Goal: Task Accomplishment & Management: Manage account settings

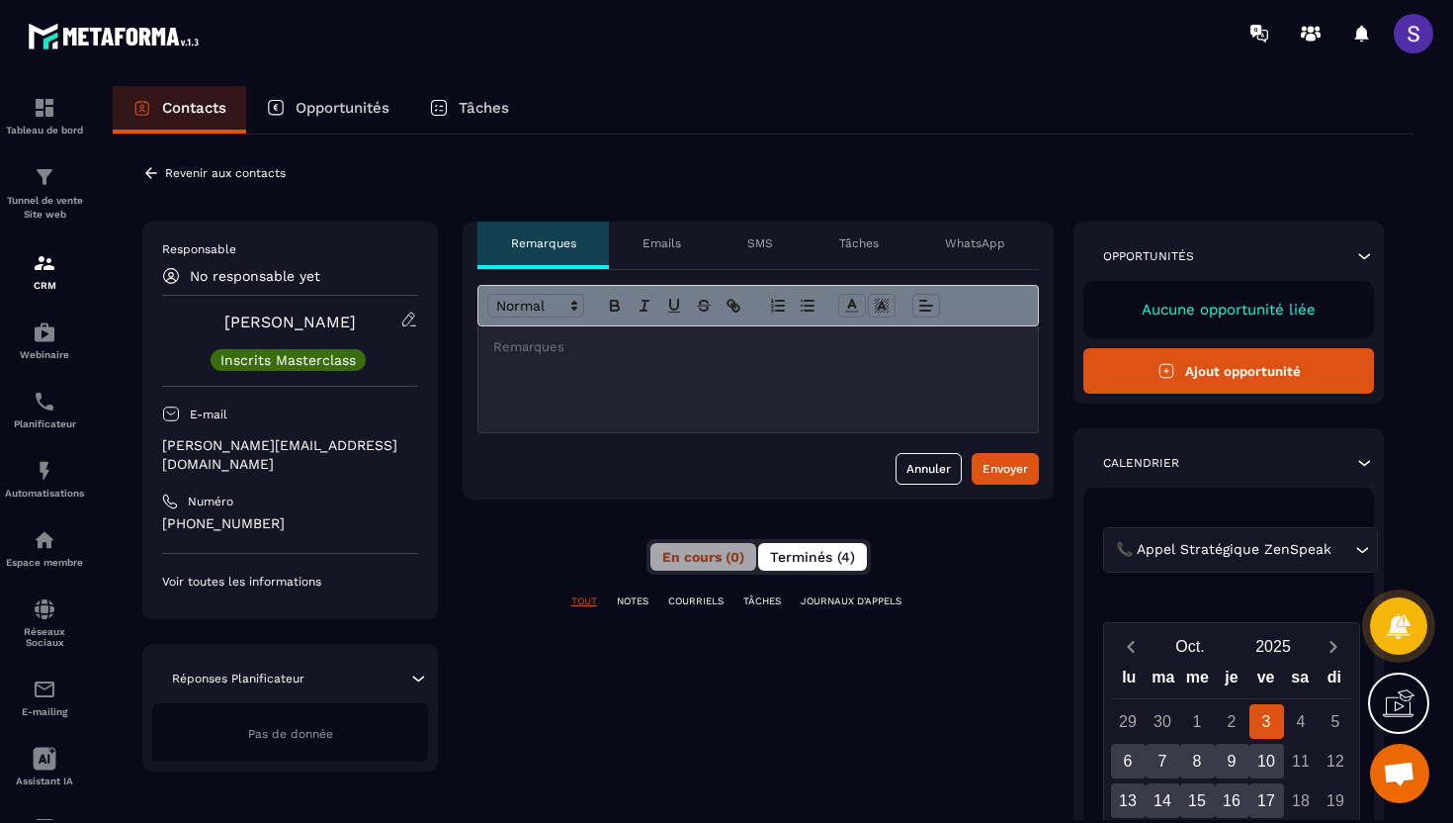
click at [837, 550] on span "Terminés (4)" at bounding box center [812, 557] width 85 height 16
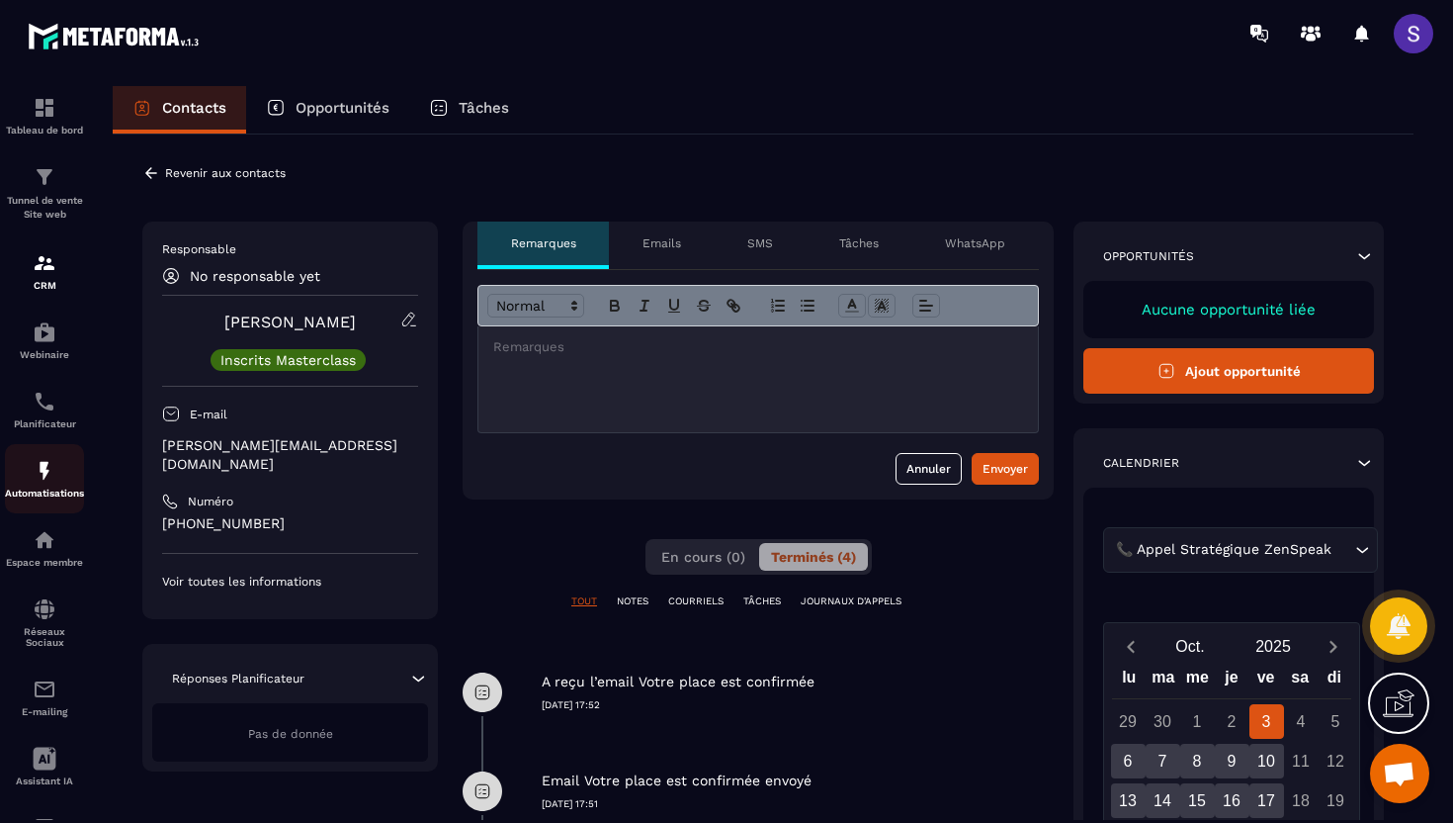
click at [62, 463] on div "Automatisations" at bounding box center [44, 479] width 79 height 40
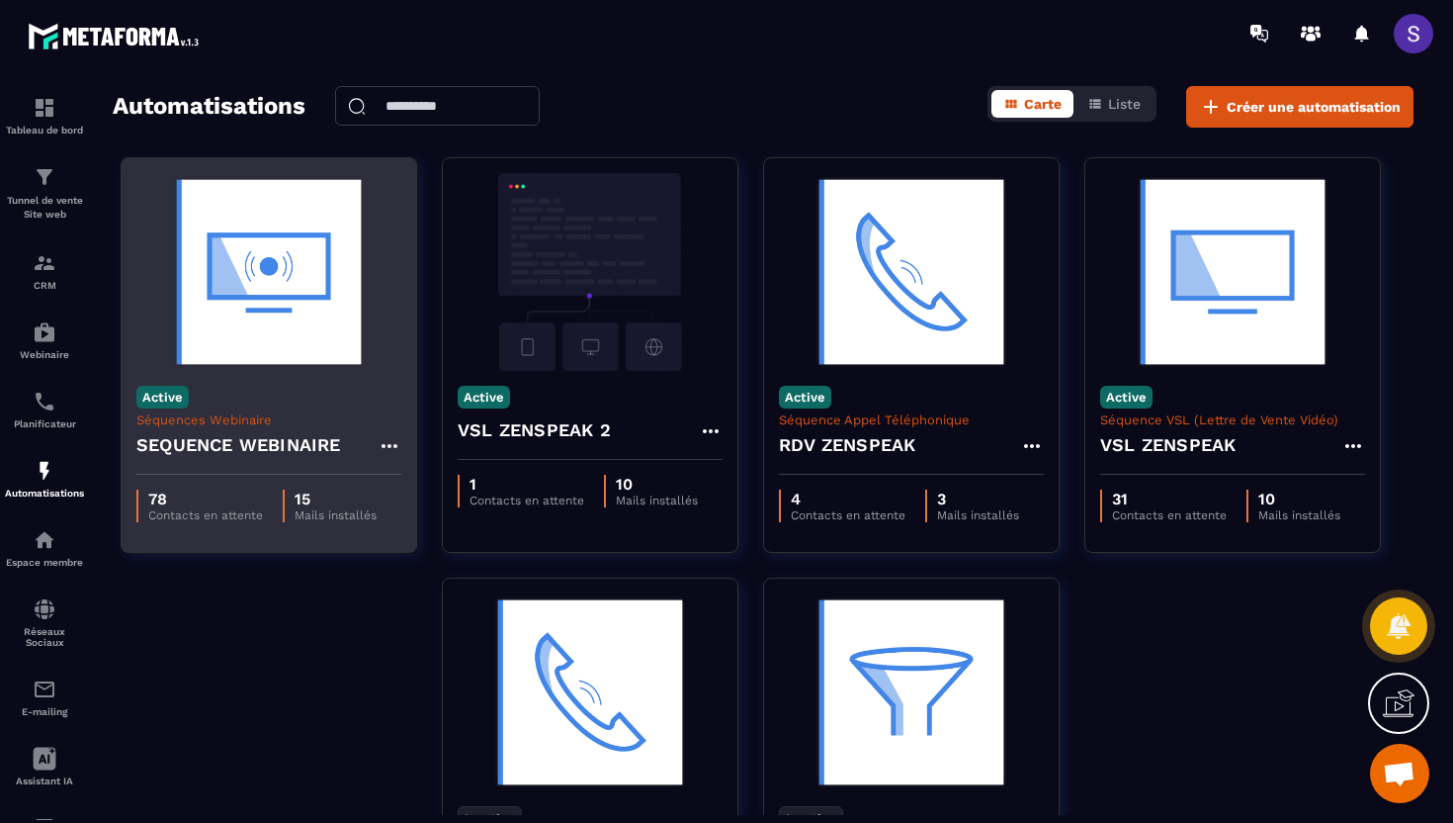
click at [258, 431] on h4 "SEQUENCE WEBINAIRE" at bounding box center [238, 445] width 205 height 28
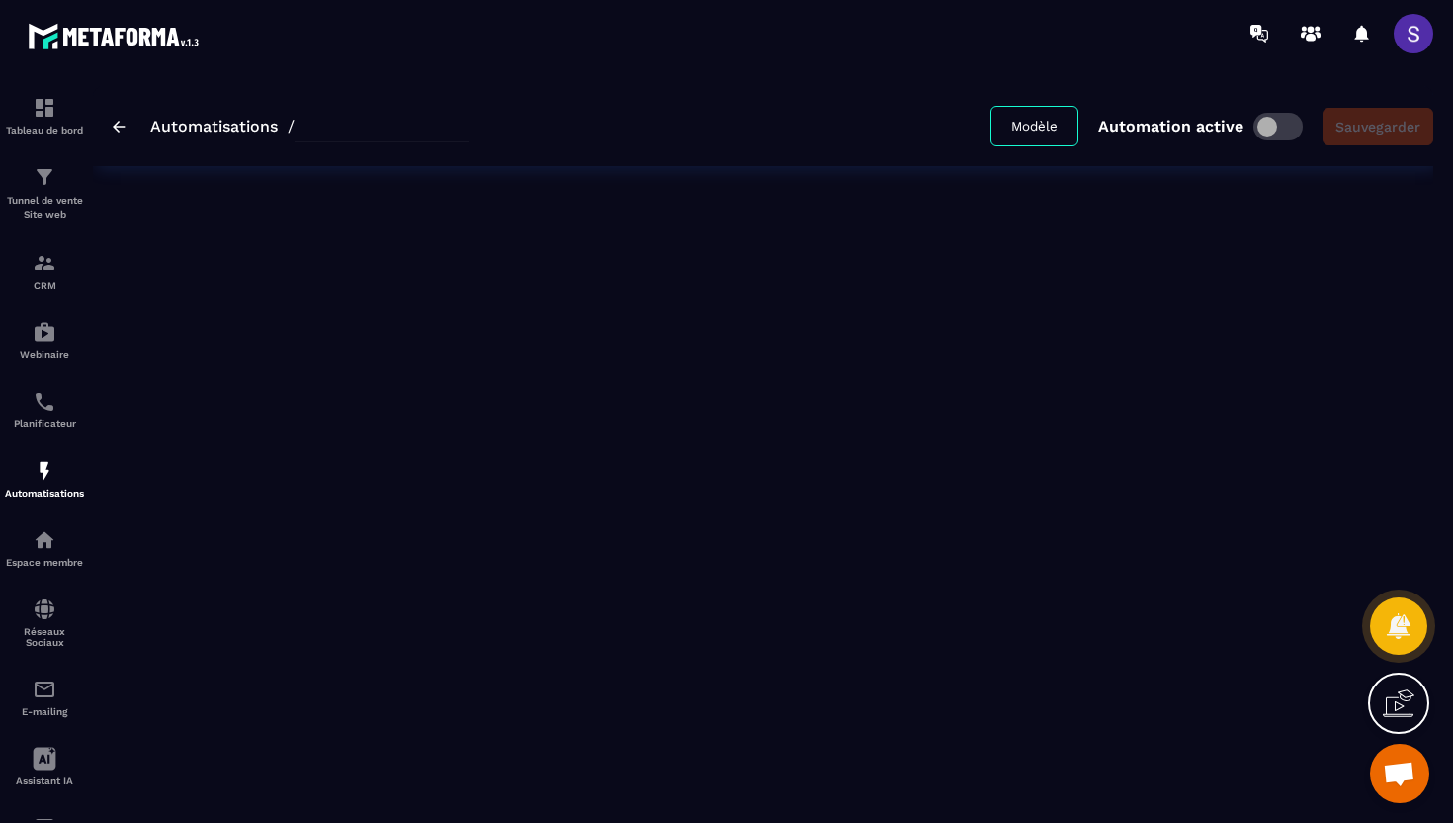
type input "**********"
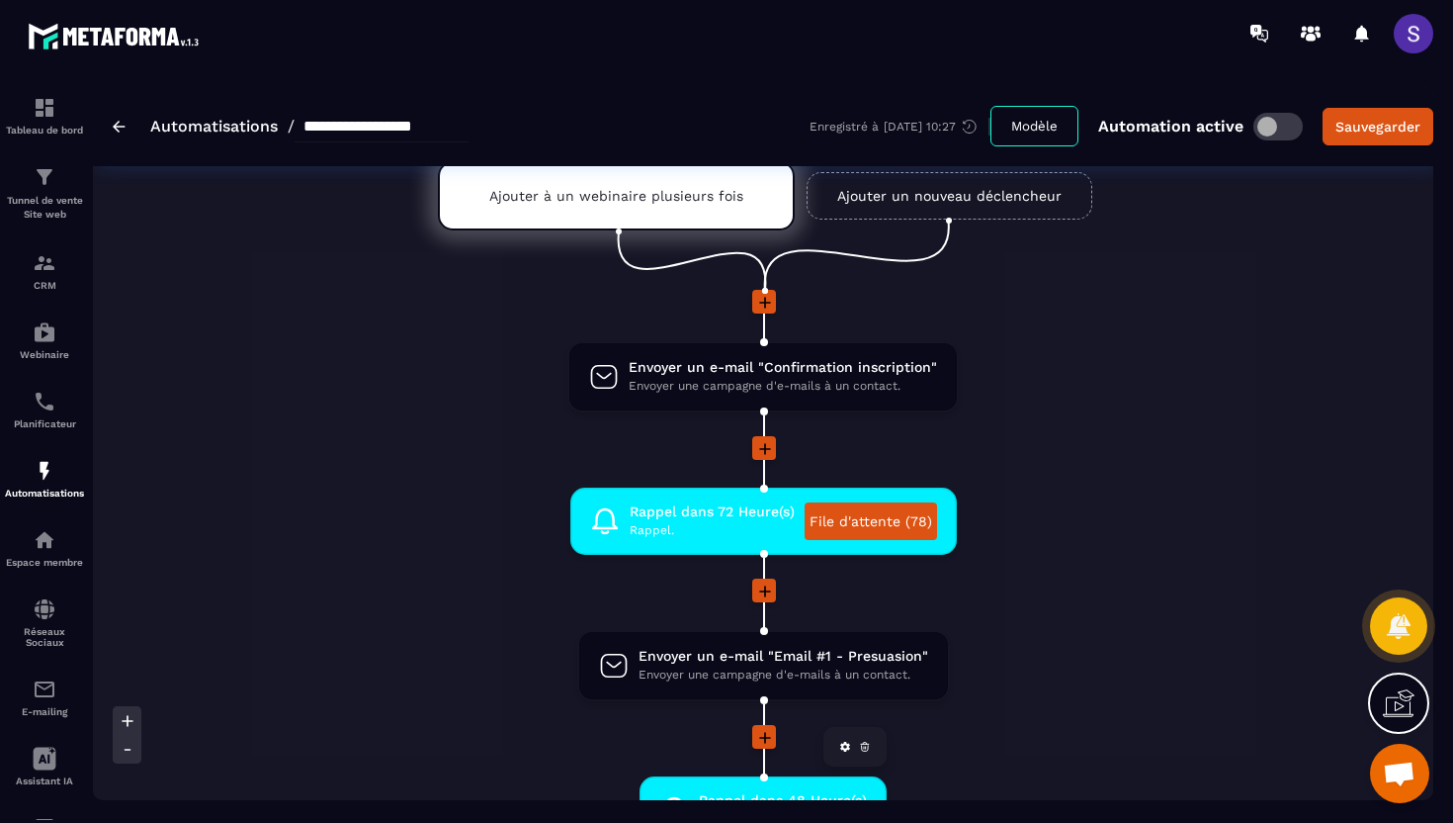
scroll to position [87, 0]
click at [688, 528] on span "Rappel." at bounding box center [712, 530] width 165 height 19
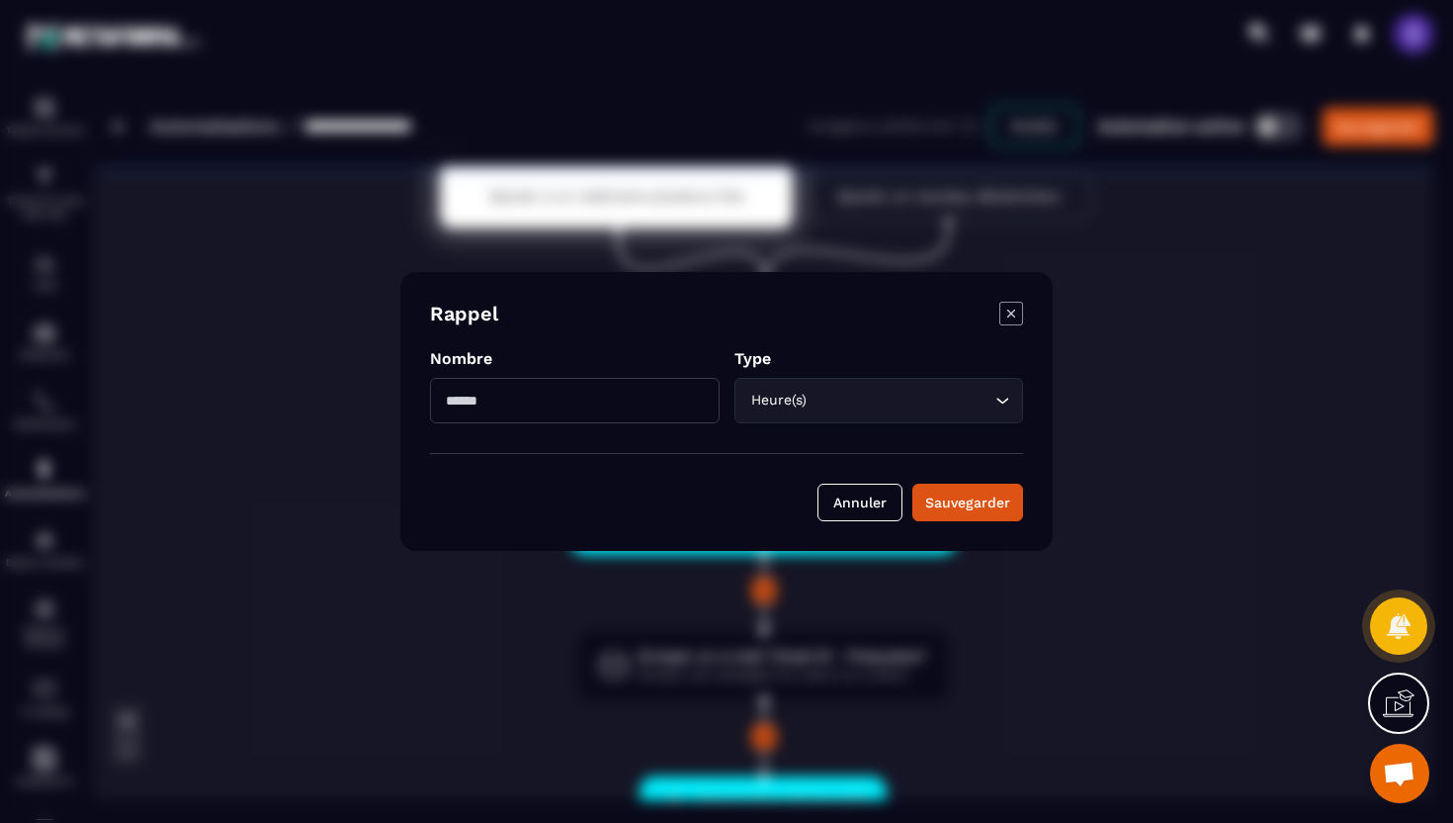
click at [1011, 316] on icon "Modal window" at bounding box center [1012, 314] width 24 height 24
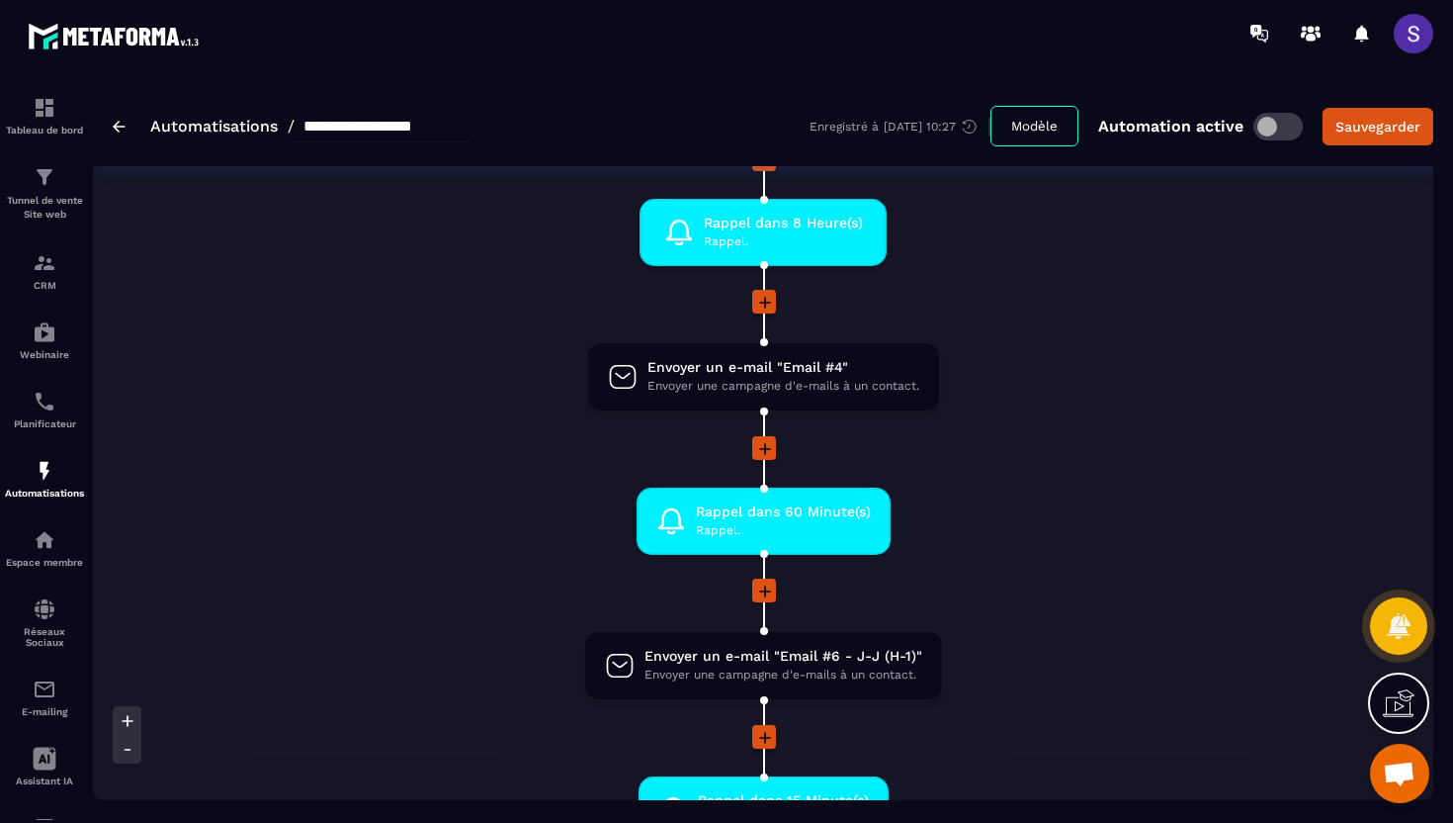
scroll to position [1341, 0]
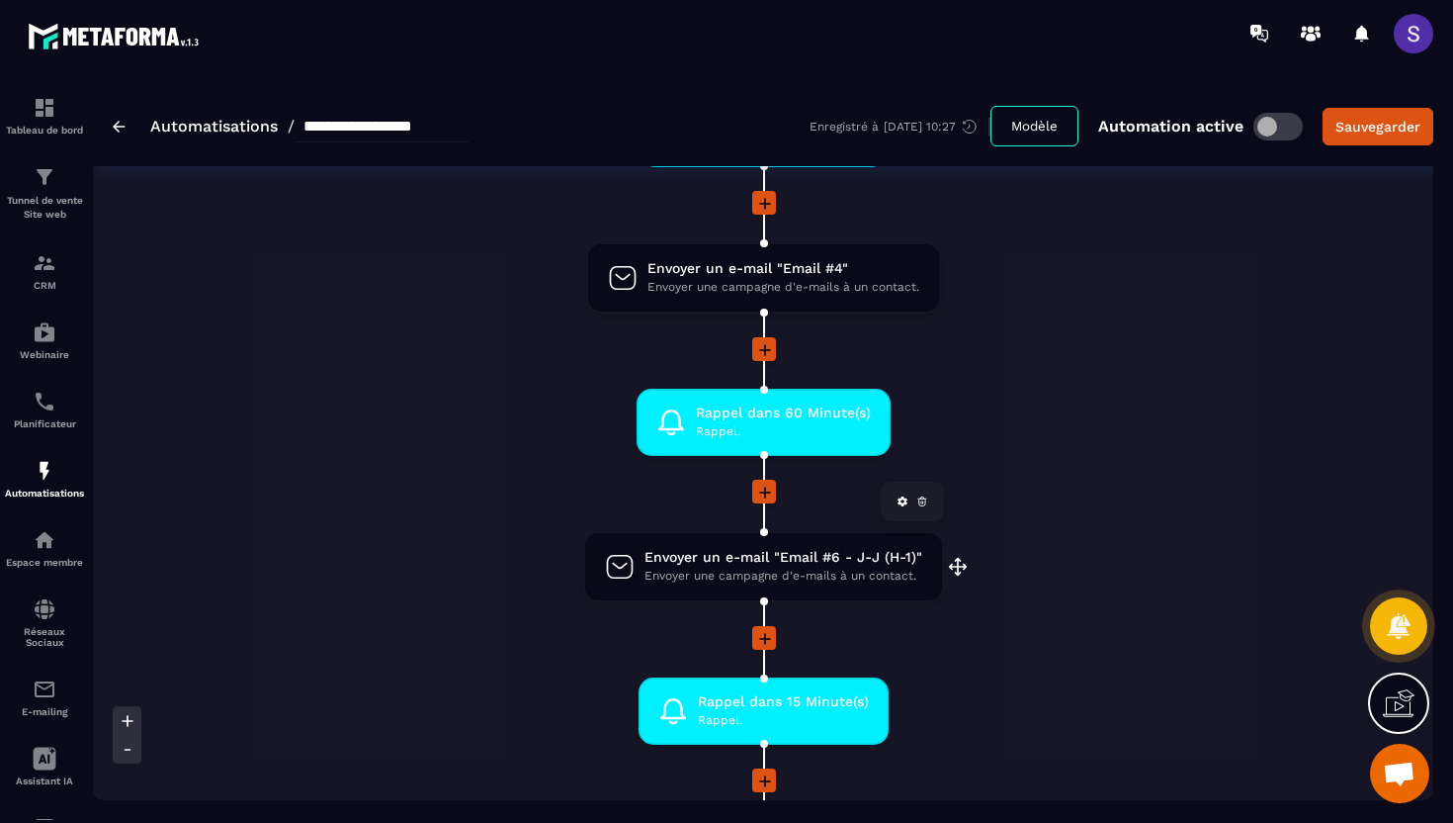
click at [808, 572] on span "Envoyer une campagne d'e-mails à un contact." at bounding box center [784, 576] width 278 height 19
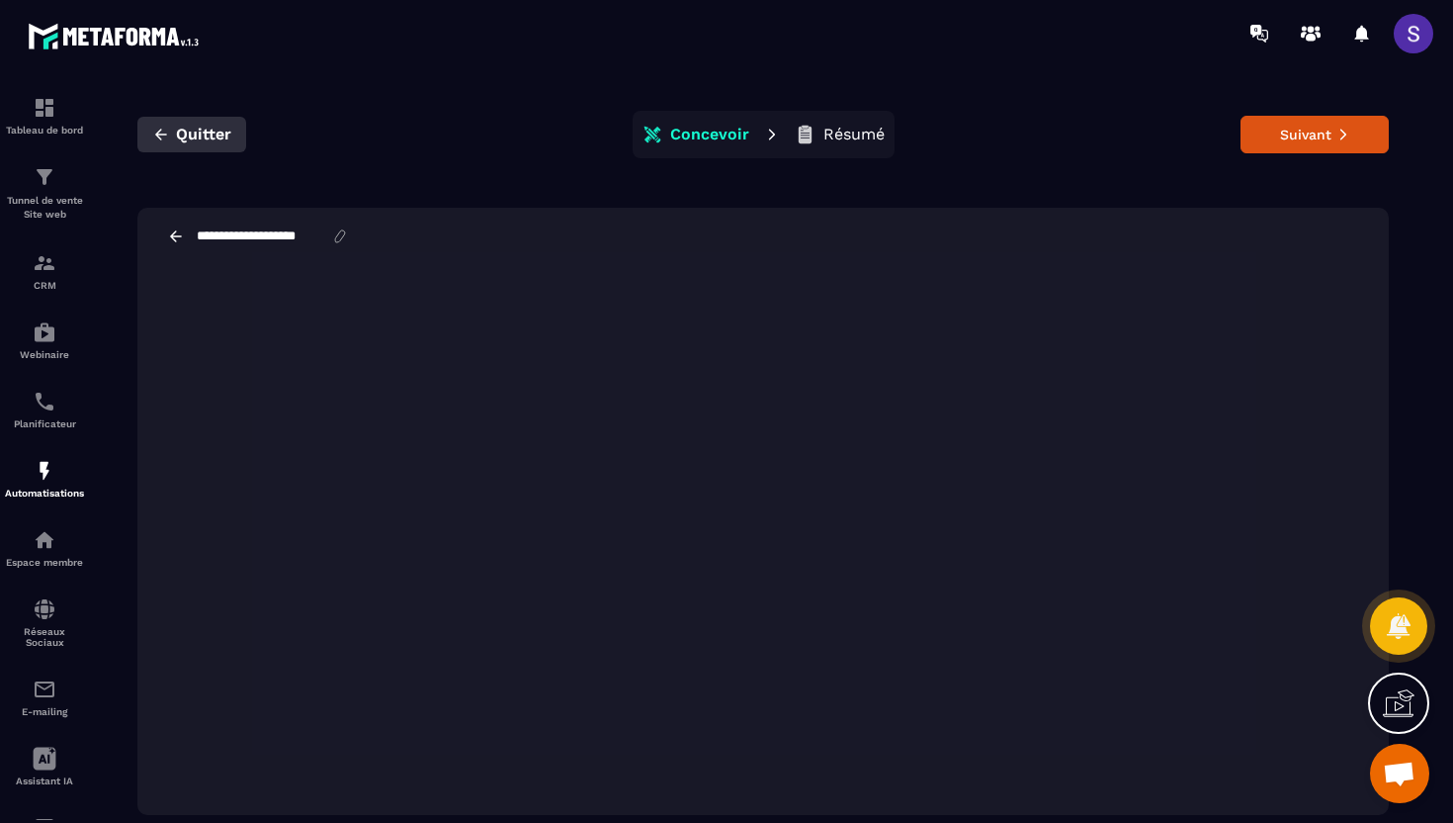
click at [168, 129] on icon "button" at bounding box center [161, 135] width 18 height 18
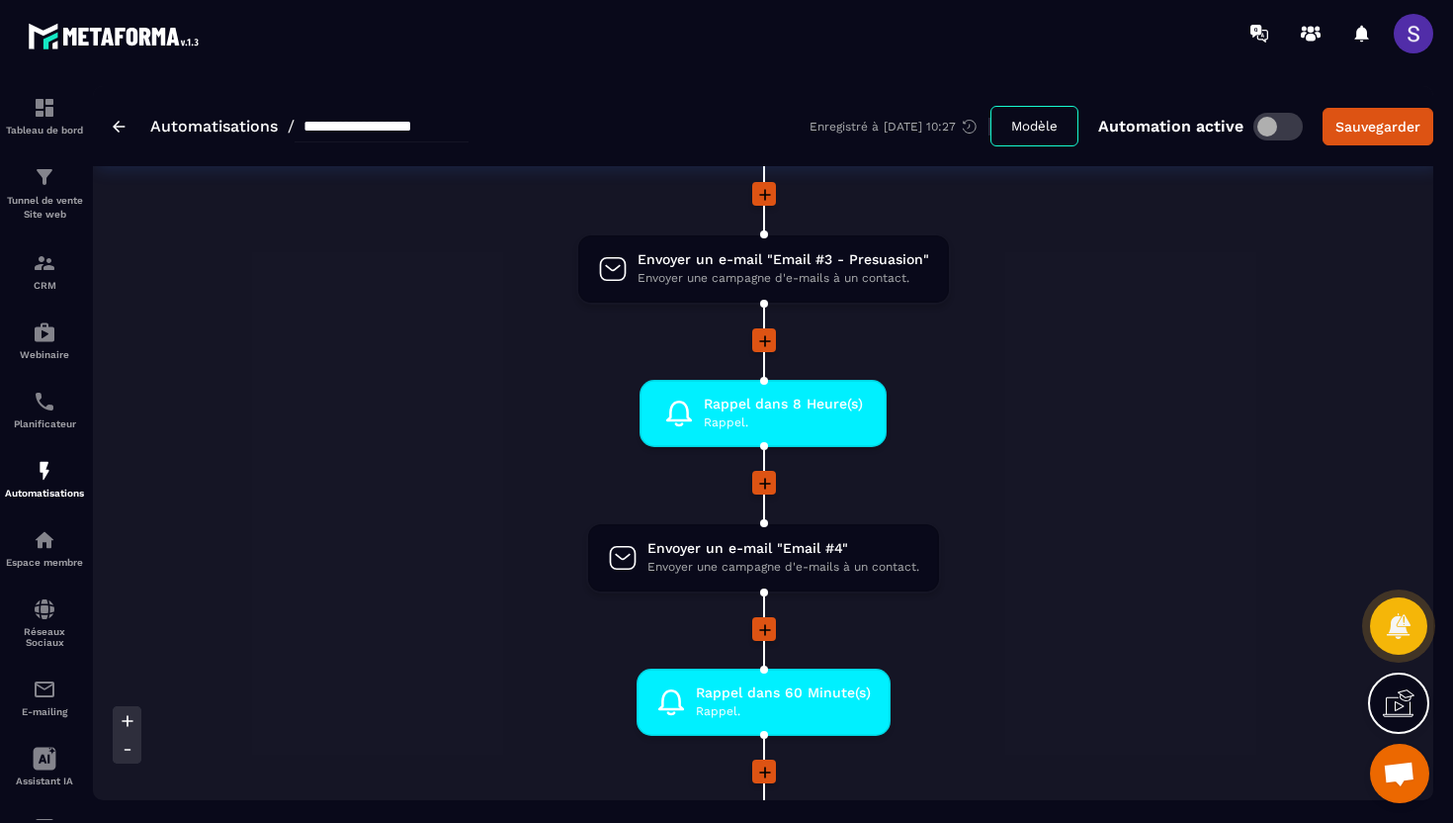
scroll to position [1062, 0]
click at [773, 413] on span "Rappel." at bounding box center [783, 421] width 159 height 19
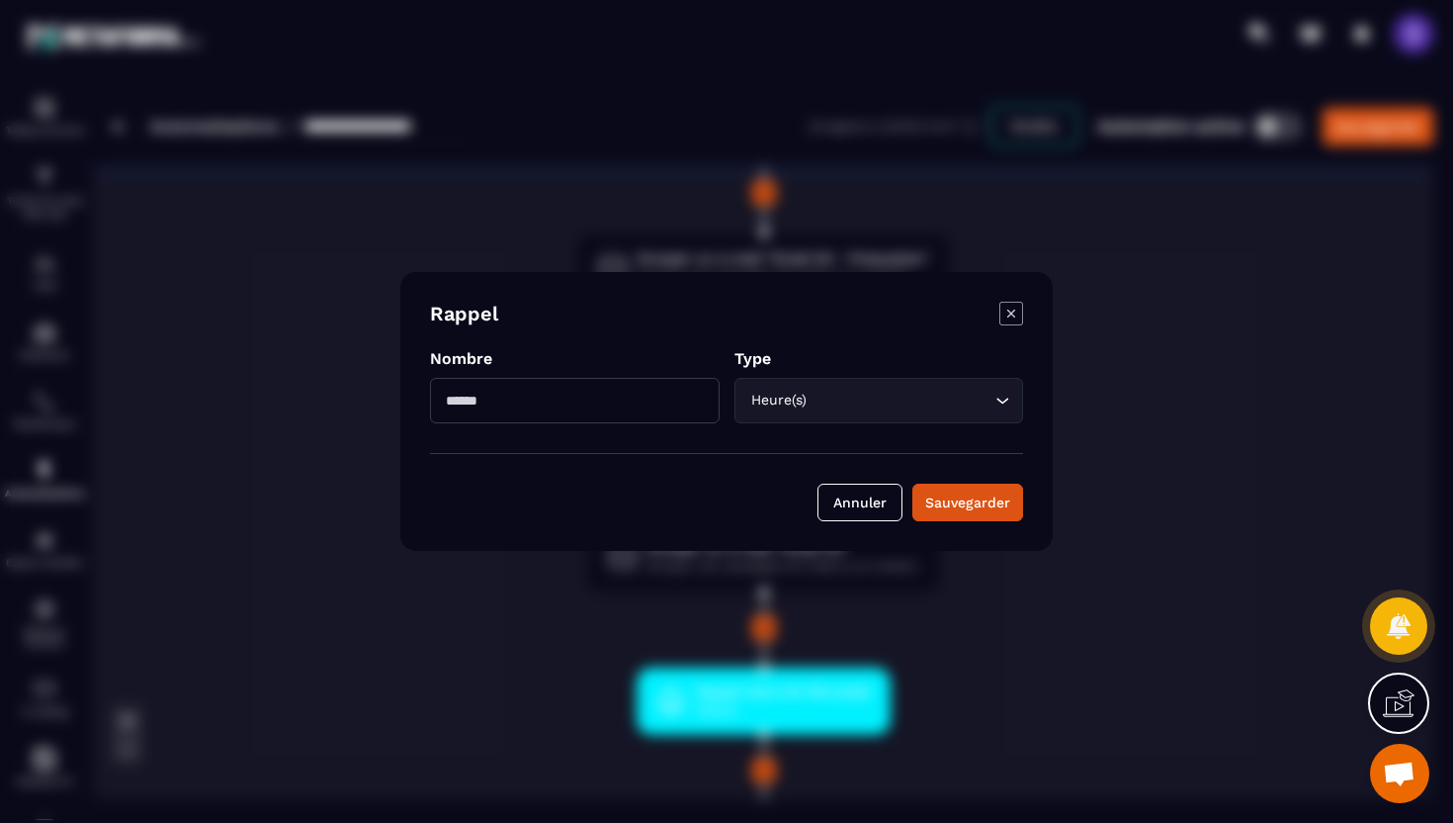
click at [1089, 344] on div "Modal window" at bounding box center [726, 411] width 1453 height 823
click at [1015, 310] on icon "Modal window" at bounding box center [1012, 314] width 24 height 24
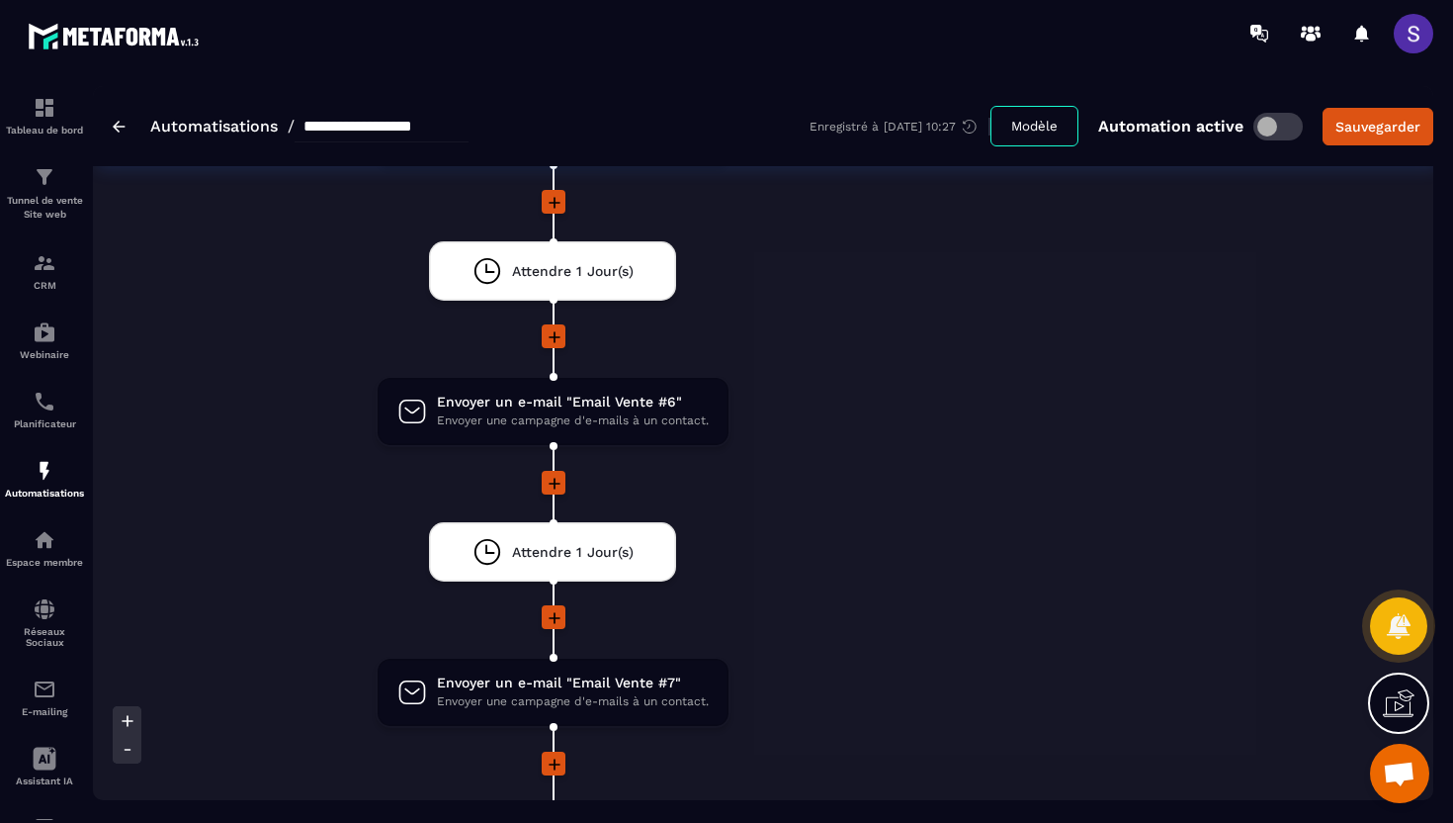
scroll to position [4588, 0]
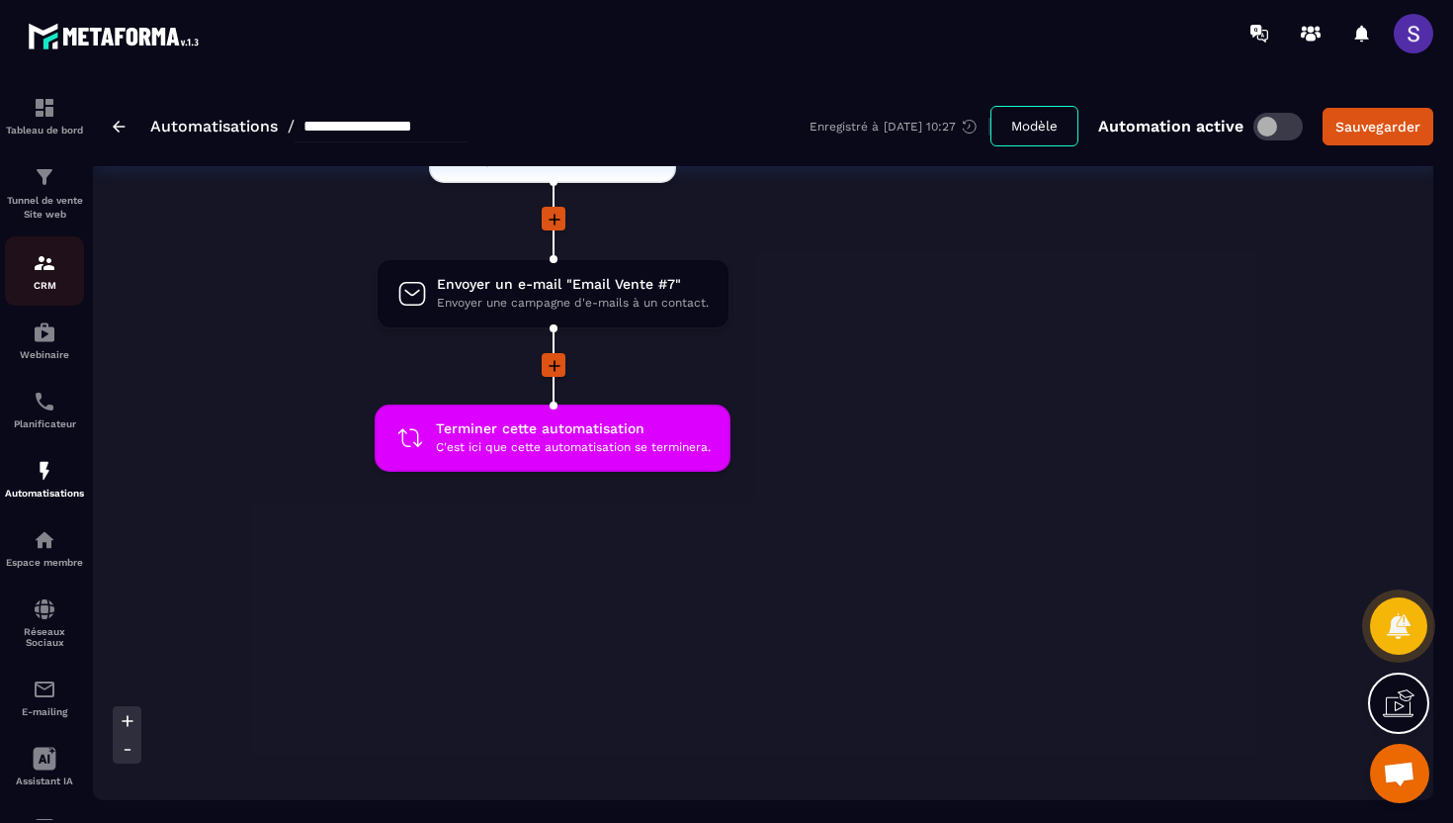
click at [38, 276] on div "CRM" at bounding box center [44, 271] width 79 height 40
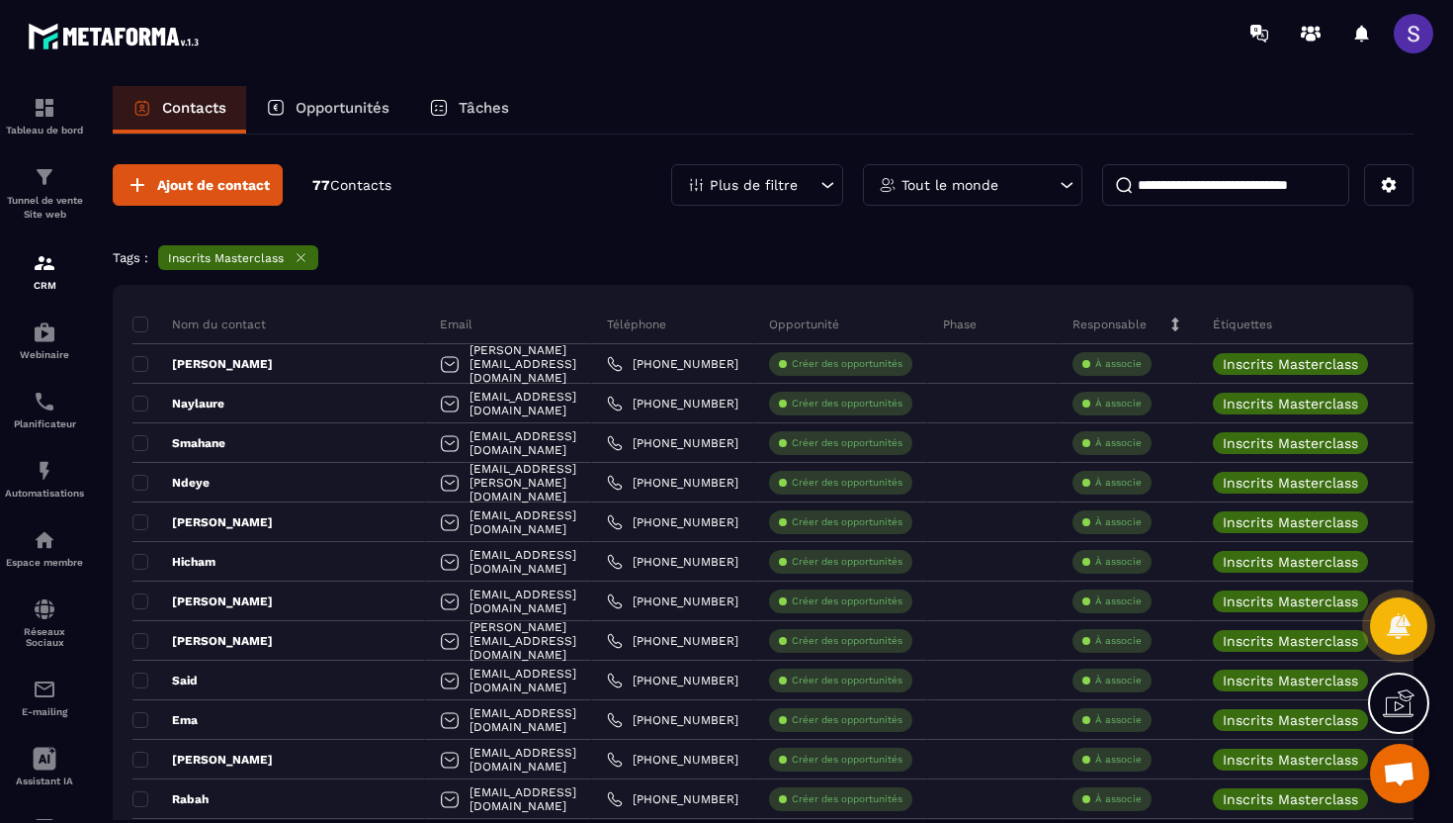
click at [304, 253] on icon at bounding box center [301, 257] width 15 height 15
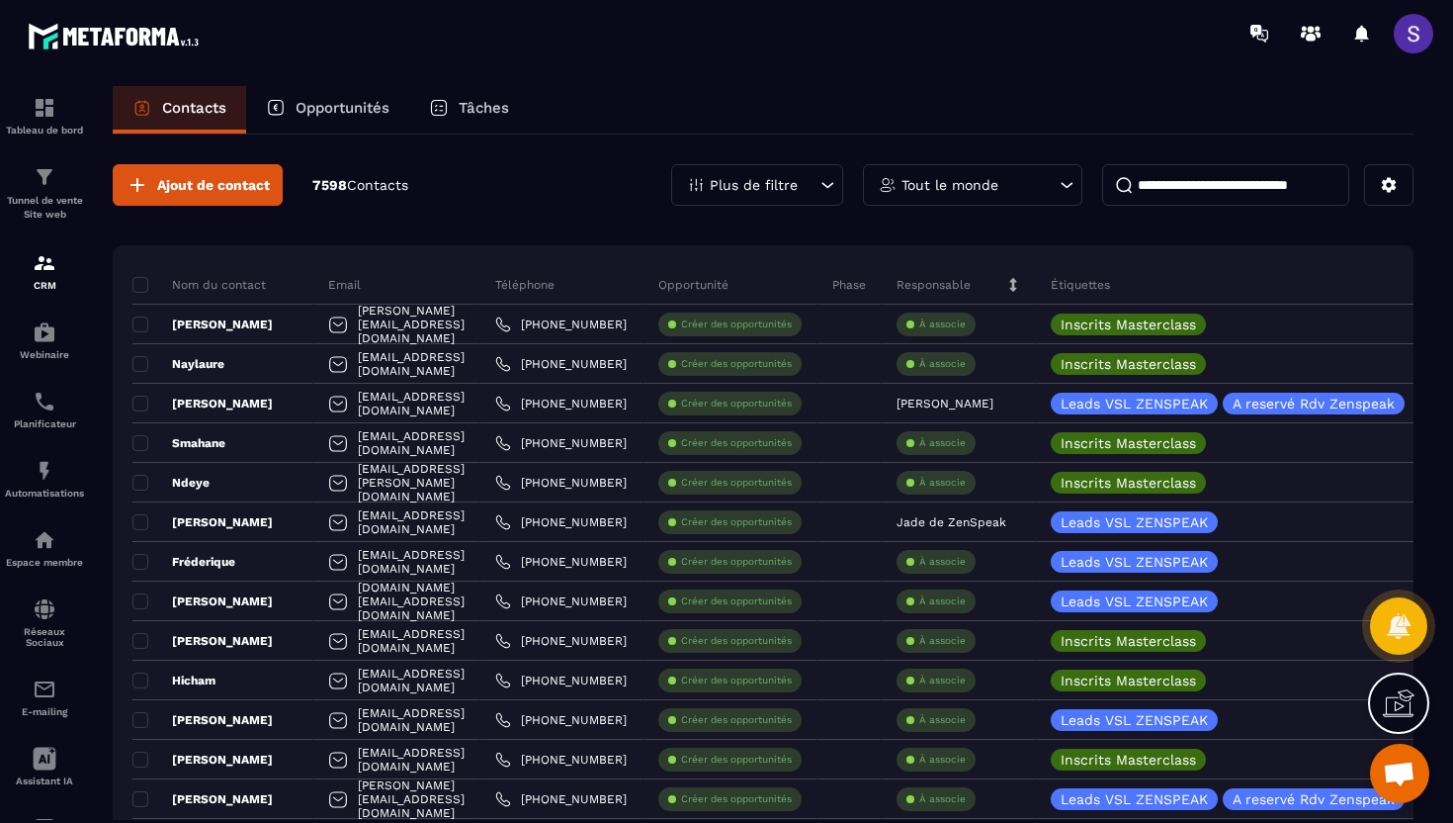
click at [952, 193] on div "Tout le monde" at bounding box center [972, 185] width 219 height 42
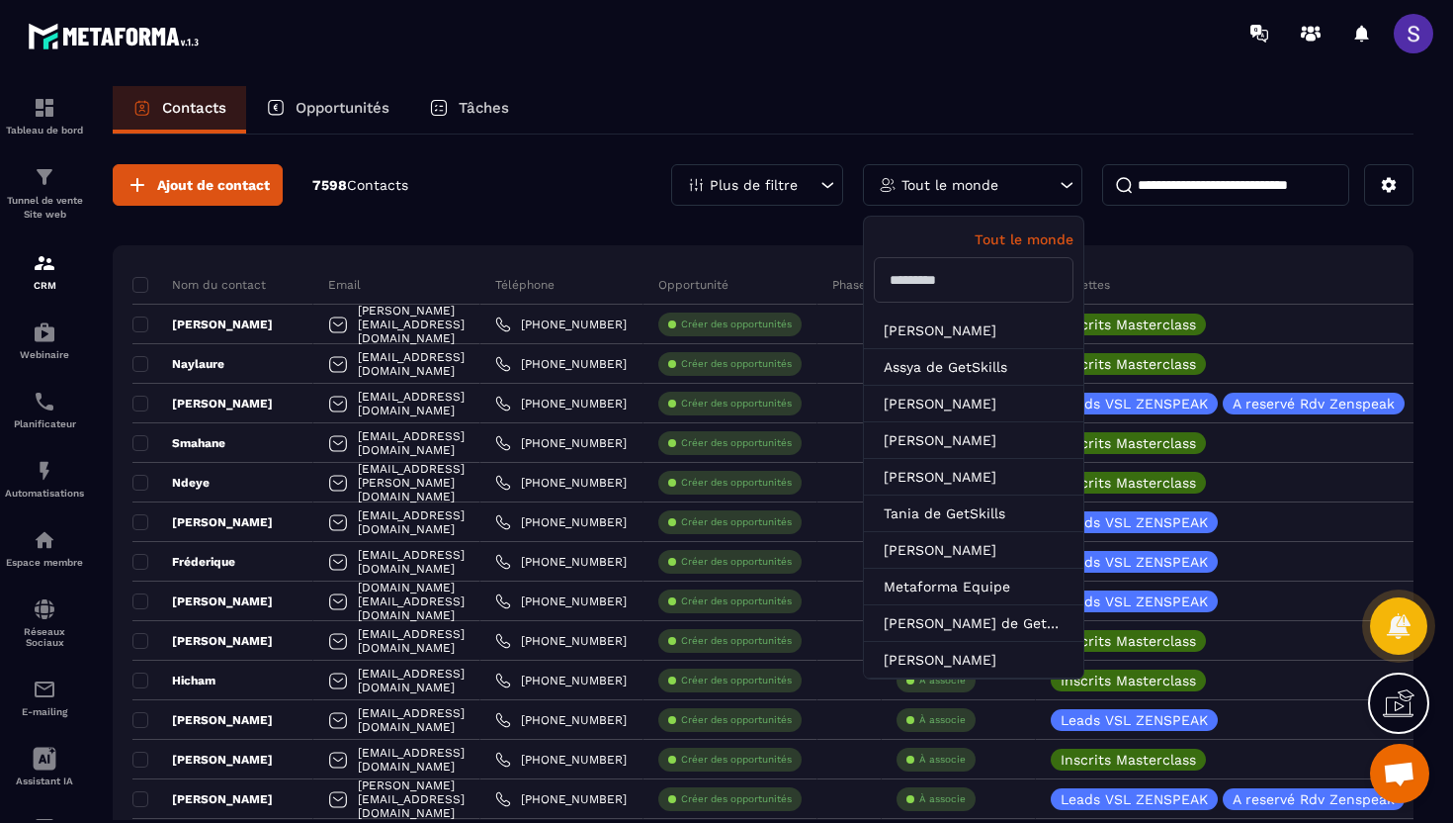
click at [779, 196] on div "Plus de filtre" at bounding box center [757, 185] width 172 height 42
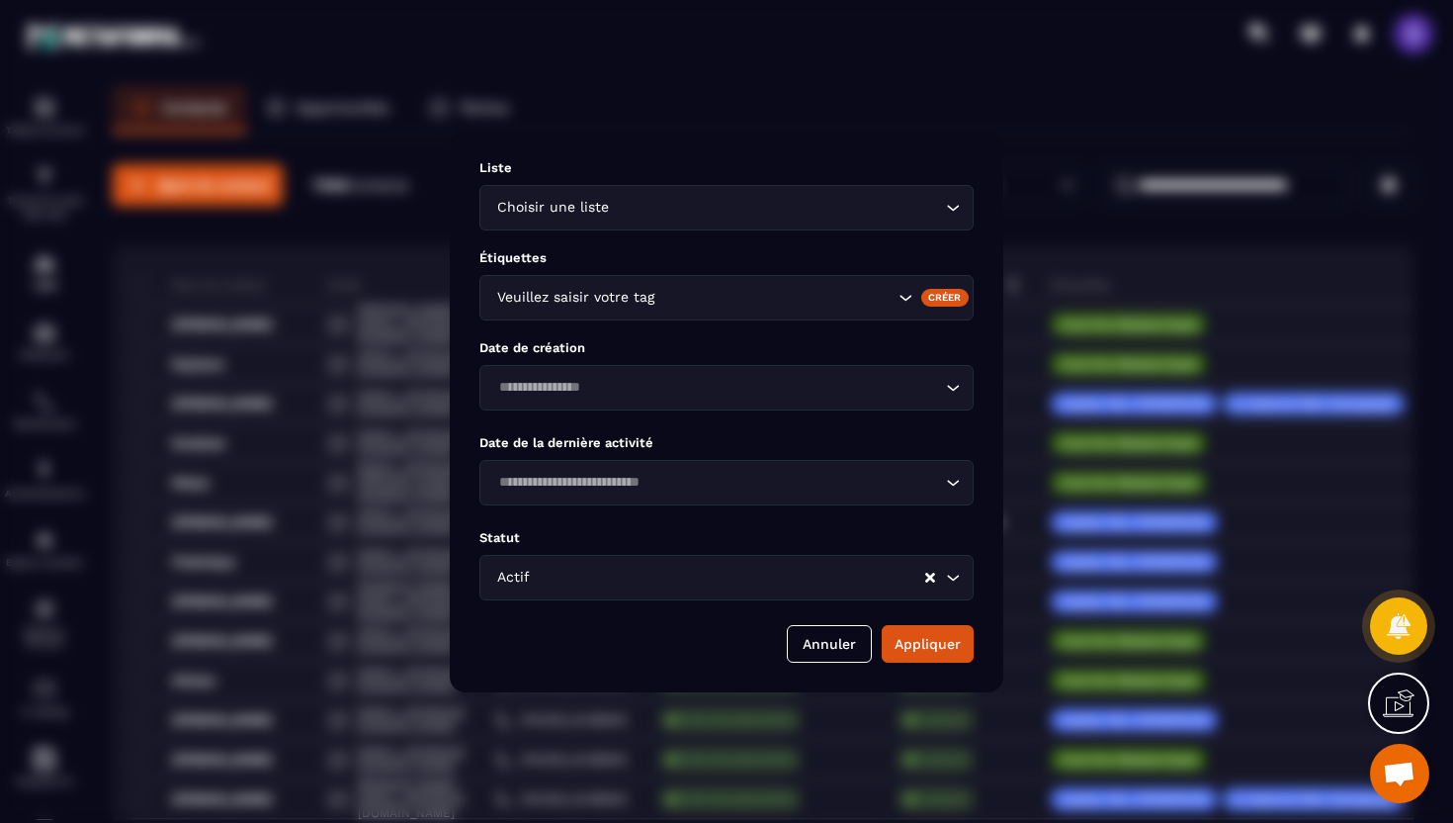
click at [627, 292] on div "Veuillez saisir votre tag" at bounding box center [692, 298] width 405 height 22
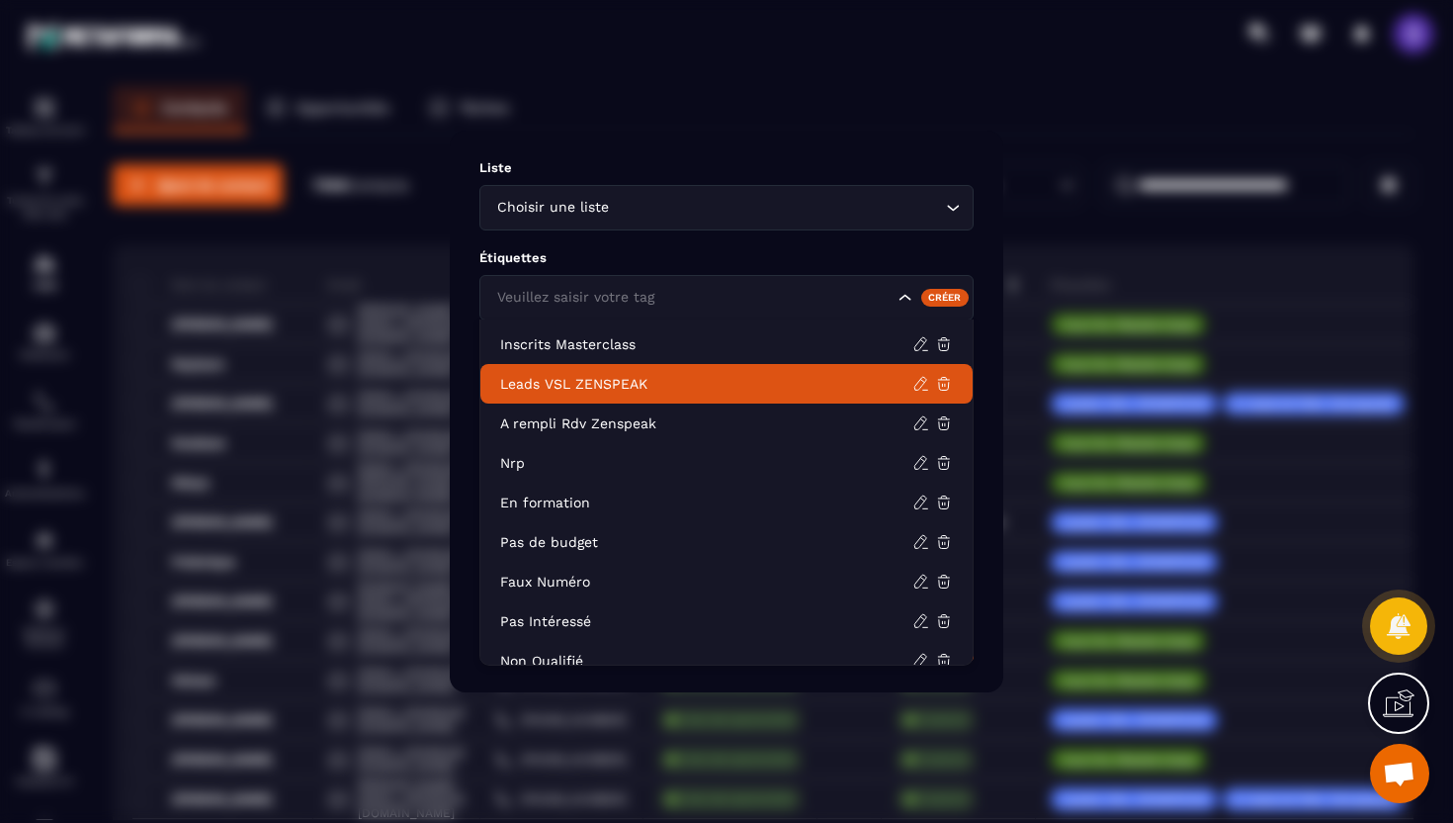
click at [576, 379] on p "Leads VSL ZENSPEAK" at bounding box center [706, 384] width 412 height 20
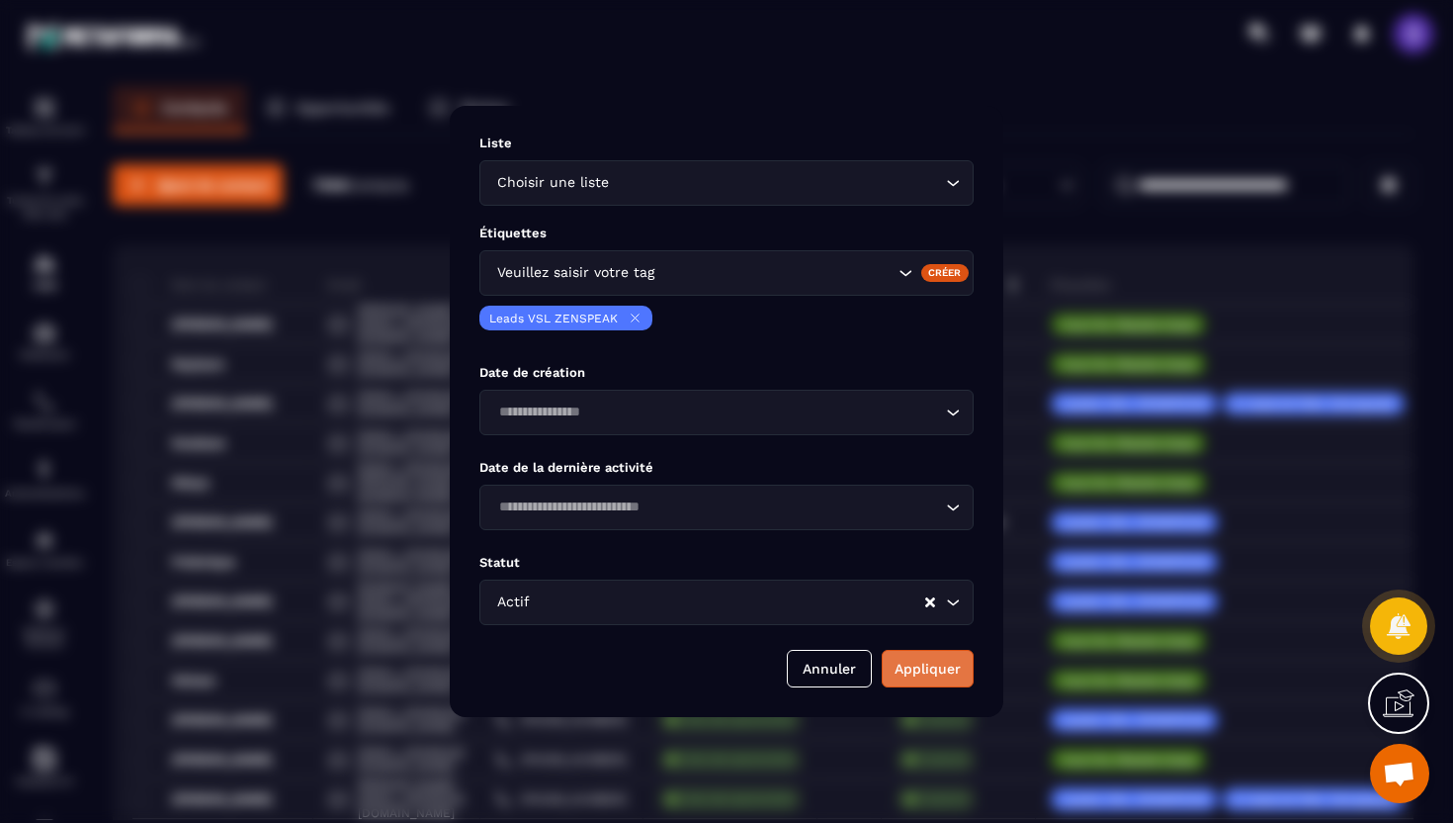
click at [932, 666] on button "Appliquer" at bounding box center [928, 669] width 92 height 38
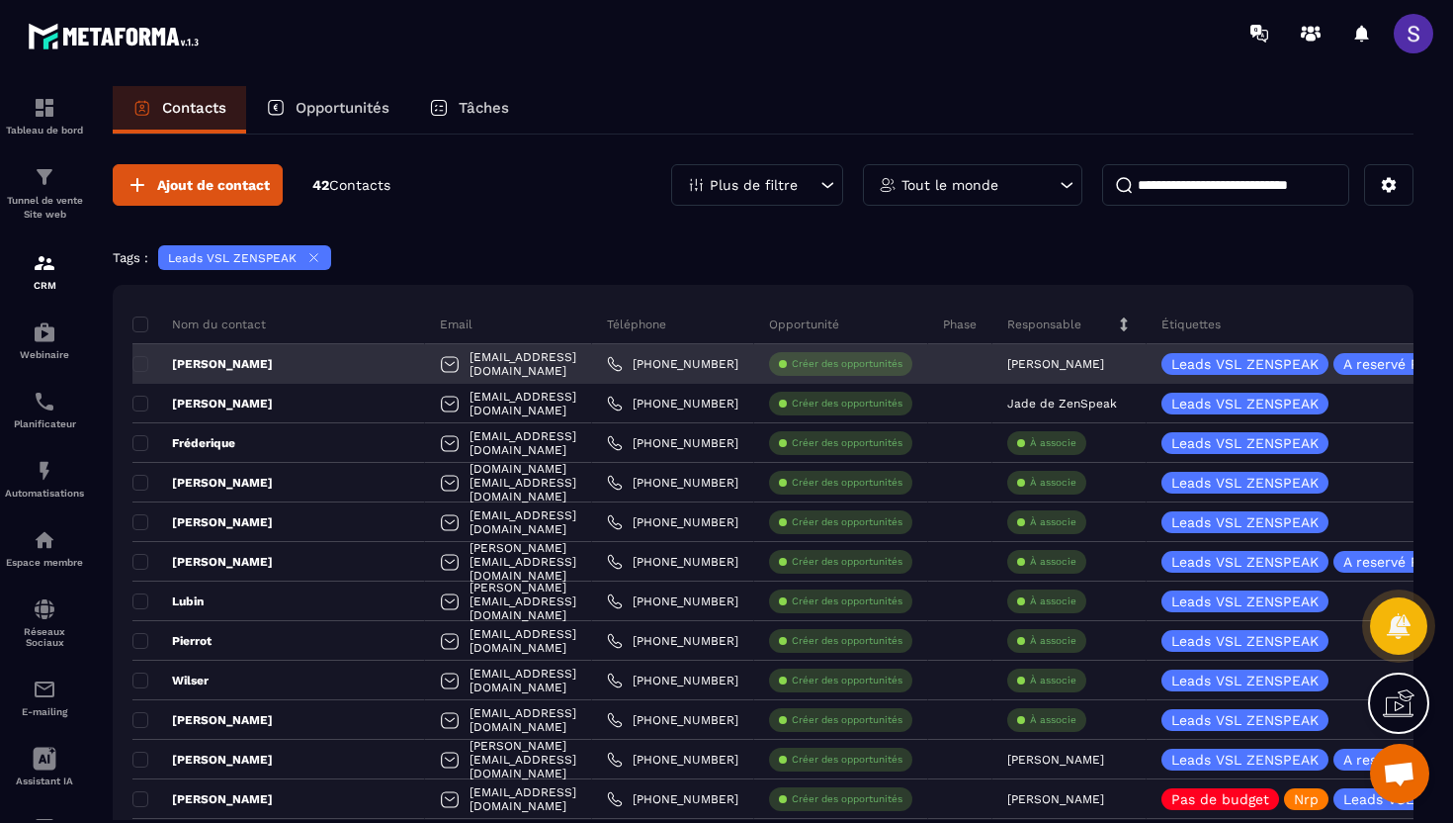
click at [273, 364] on p "[PERSON_NAME]" at bounding box center [202, 364] width 140 height 16
